Goal: Task Accomplishment & Management: Use online tool/utility

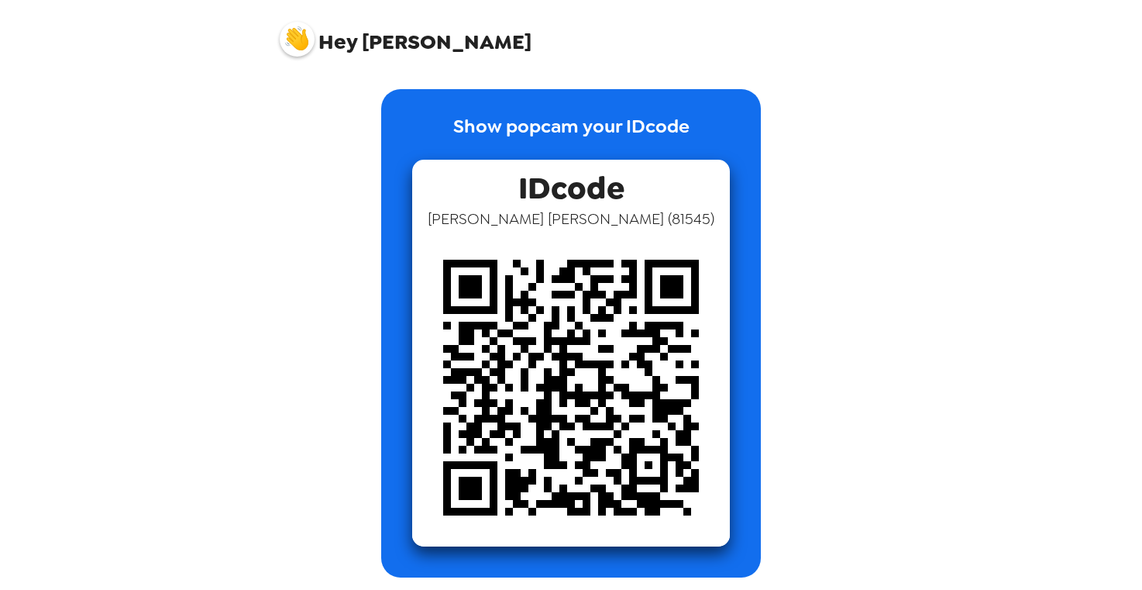
click at [628, 416] on img at bounding box center [571, 388] width 318 height 318
click at [629, 415] on img at bounding box center [571, 388] width 318 height 318
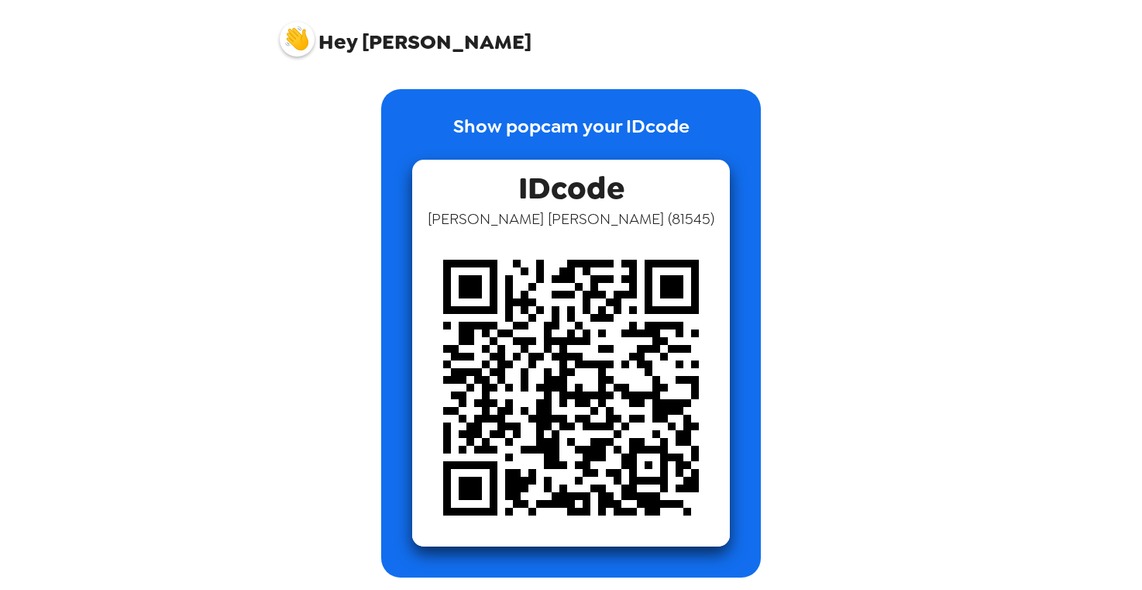
click at [629, 415] on img at bounding box center [571, 388] width 318 height 318
click at [636, 415] on img at bounding box center [571, 388] width 318 height 318
